Goal: Browse casually

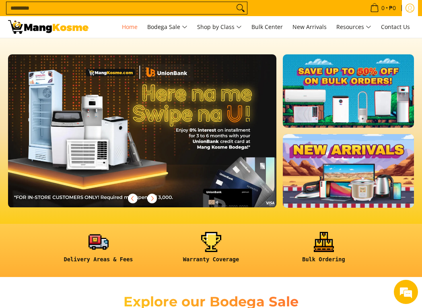
click at [411, 10] on icon "Log in" at bounding box center [410, 8] width 6 height 5
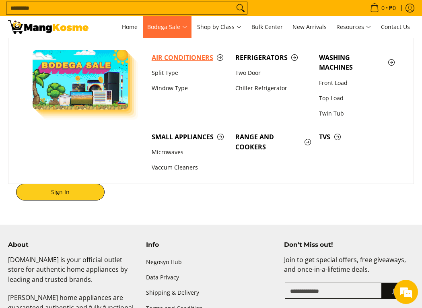
click at [180, 59] on span "Air Conditioners" at bounding box center [190, 58] width 76 height 10
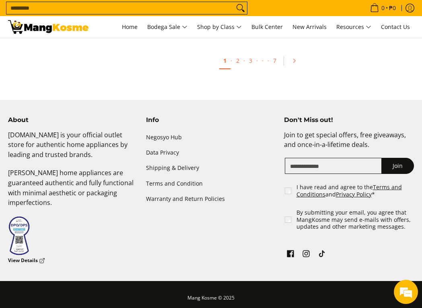
scroll to position [1588, 0]
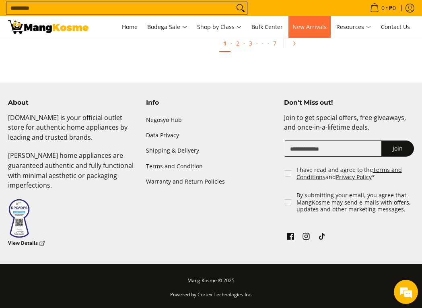
click at [318, 29] on span "New Arrivals" at bounding box center [310, 27] width 34 height 8
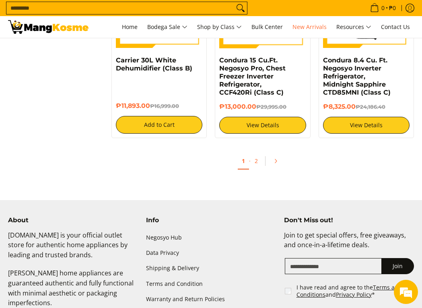
scroll to position [1449, 0]
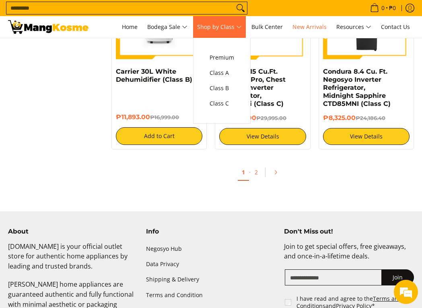
click at [222, 31] on span "Shop by Class" at bounding box center [219, 27] width 45 height 10
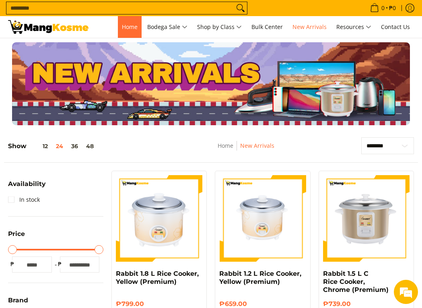
click at [127, 32] on link "Home" at bounding box center [130, 27] width 24 height 22
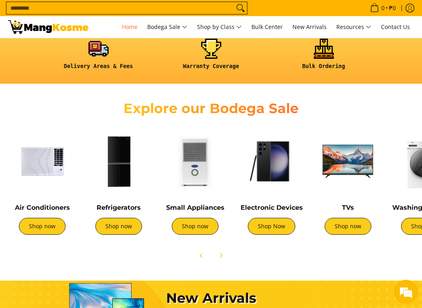
scroll to position [201, 0]
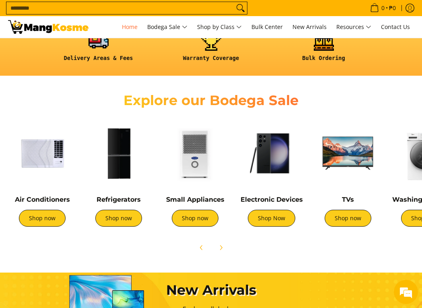
click at [135, 180] on img at bounding box center [119, 153] width 68 height 68
